Goal: Book appointment/travel/reservation

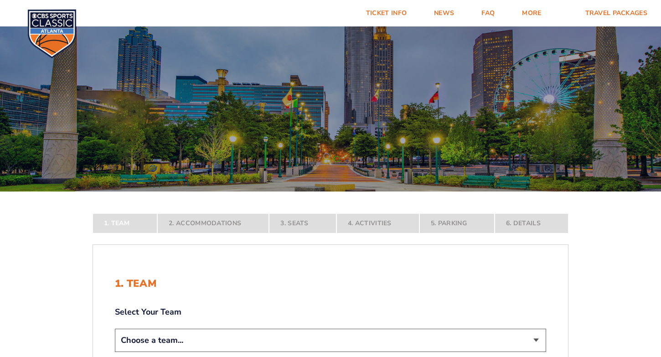
select select "12757"
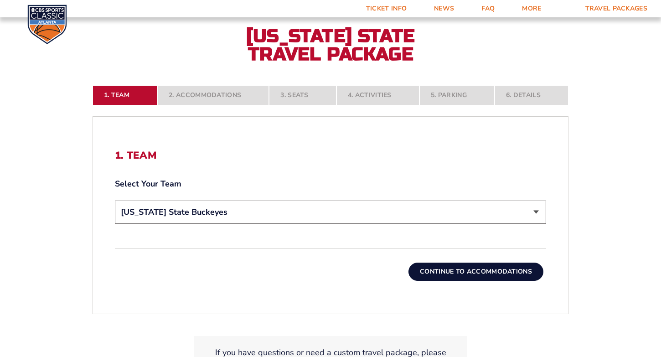
scroll to position [194, 0]
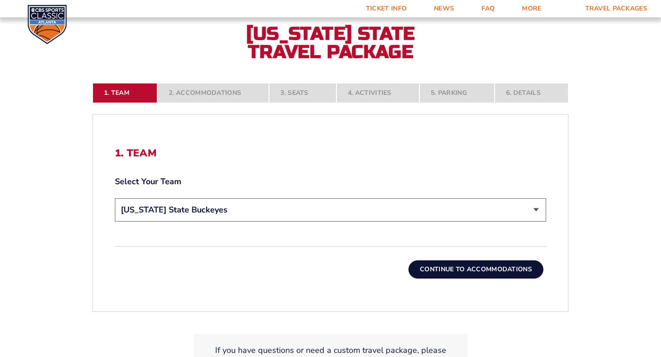
click at [420, 272] on button "Continue To Accommodations" at bounding box center [475, 269] width 135 height 18
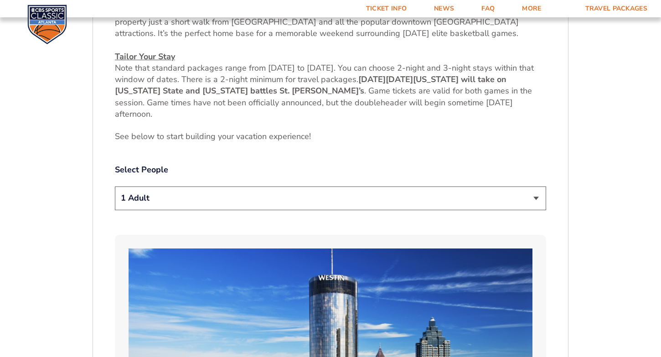
scroll to position [413, 0]
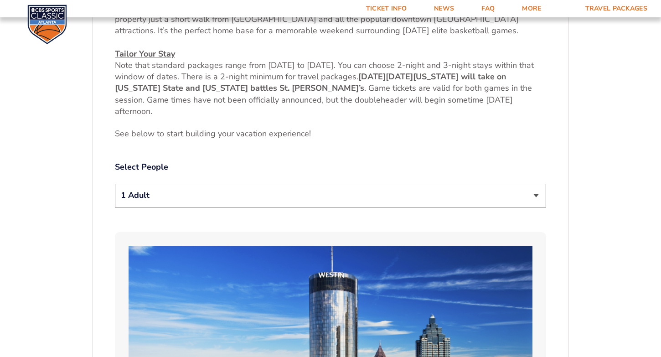
click at [534, 196] on select "1 Adult 2 Adults 3 Adults 4 Adults 2 Adults + 1 Child 2 Adults + 2 Children 2 A…" at bounding box center [330, 195] width 431 height 23
select select "2 Adults"
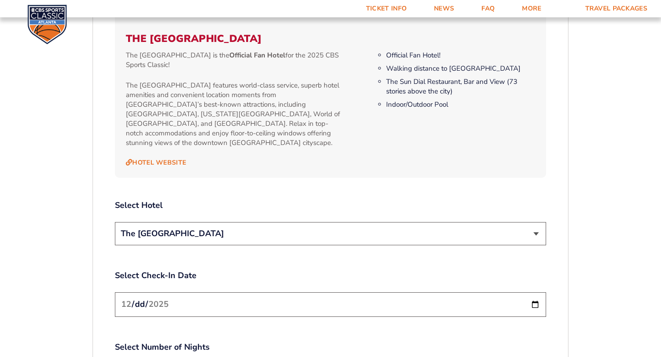
scroll to position [956, 0]
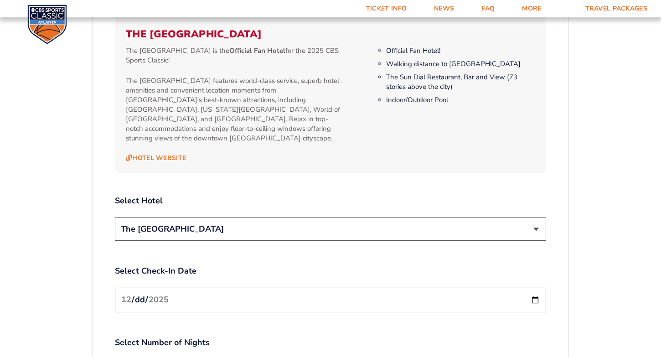
click at [534, 219] on select "The [GEOGRAPHIC_DATA]" at bounding box center [330, 228] width 431 height 23
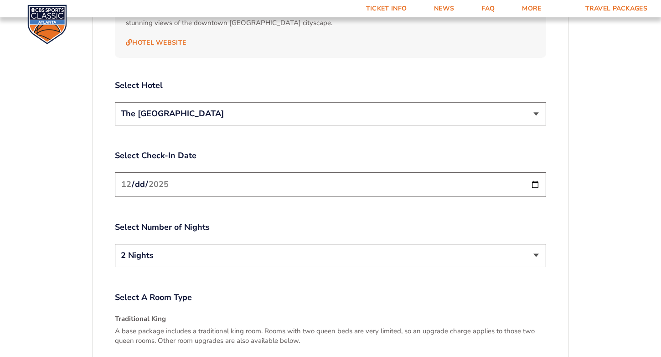
scroll to position [1094, 0]
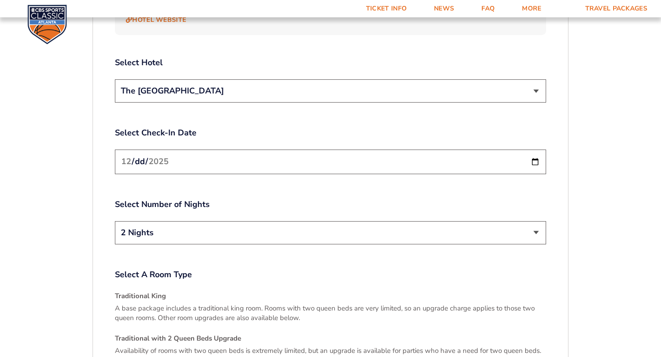
click at [534, 151] on input "[DATE]" at bounding box center [330, 161] width 431 height 24
click at [535, 223] on select "2 Nights 3 Nights" at bounding box center [330, 232] width 431 height 23
click at [535, 151] on input "[DATE]" at bounding box center [330, 161] width 431 height 24
type input "[DATE]"
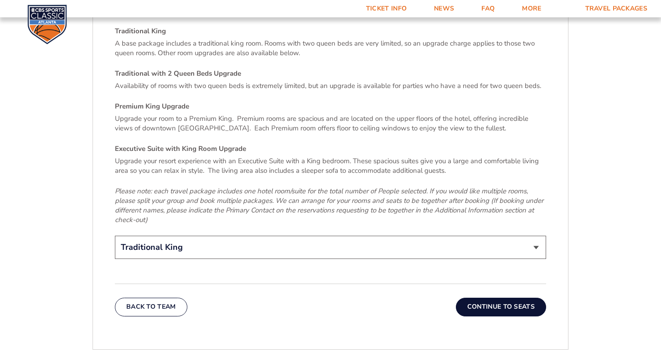
scroll to position [1375, 0]
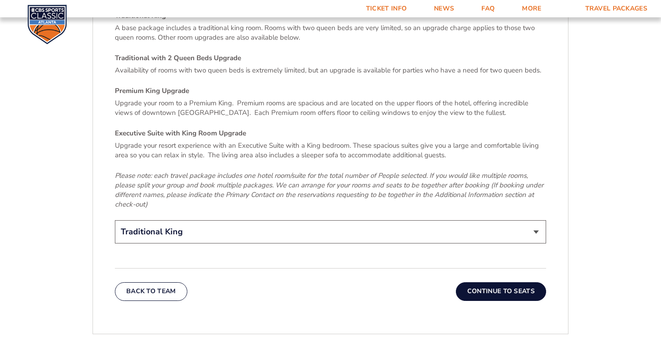
click at [536, 222] on select "Traditional King Traditional with 2 Queen Beds Upgrade (+$45 per night) Premium…" at bounding box center [330, 231] width 431 height 23
select select "Traditional with 2 Queen Beds Upgrade"
click at [498, 282] on button "Continue To Seats" at bounding box center [501, 291] width 90 height 18
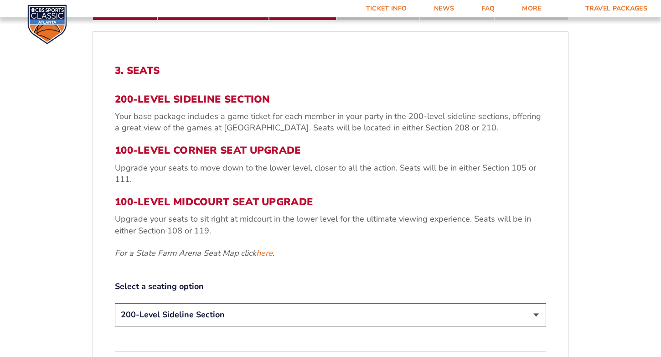
scroll to position [278, 0]
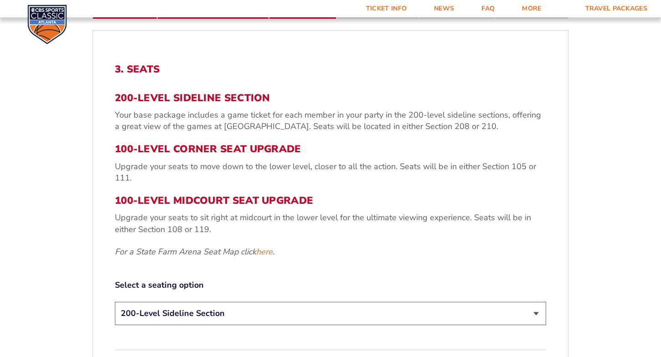
click at [536, 314] on select "200-Level Sideline Section 100-Level Corner Seat Upgrade (+$120 per person) 100…" at bounding box center [330, 313] width 431 height 23
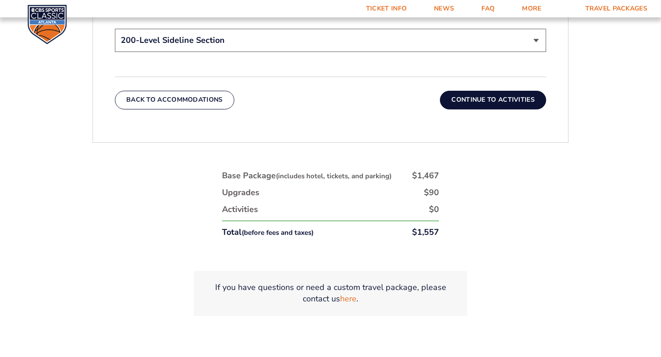
scroll to position [552, 0]
